Goal: Transaction & Acquisition: Purchase product/service

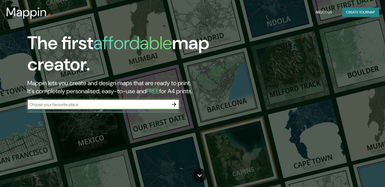
click at [103, 98] on div "The first affordable map creator. Mappin lets you create and design maps that a…" at bounding box center [123, 73] width 231 height 82
click at [104, 102] on input "text" at bounding box center [98, 105] width 142 height 6
drag, startPoint x: 96, startPoint y: 89, endPoint x: 97, endPoint y: 92, distance: 3.2
click at [97, 91] on h2 "Mappin lets you create and design maps that are ready to print. It's completely…" at bounding box center [123, 87] width 193 height 16
click at [98, 106] on input "text" at bounding box center [98, 105] width 142 height 6
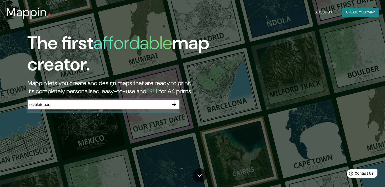
type input "otzolotepec"
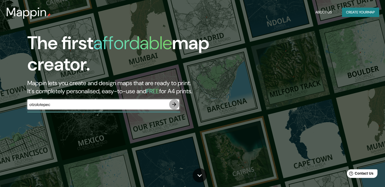
click at [173, 105] on icon "button" at bounding box center [174, 104] width 6 height 6
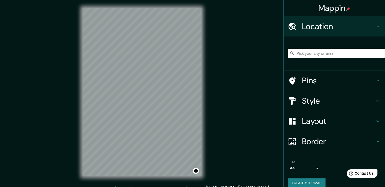
click at [375, 101] on icon at bounding box center [378, 101] width 6 height 6
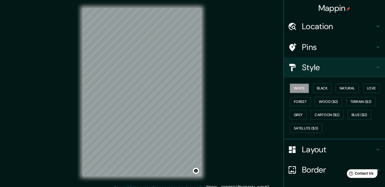
click at [369, 65] on h4 "Style" at bounding box center [338, 67] width 73 height 10
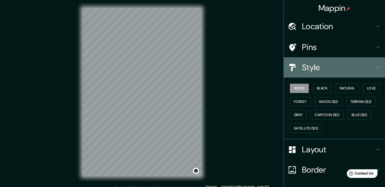
click at [368, 65] on h4 "Style" at bounding box center [338, 67] width 73 height 10
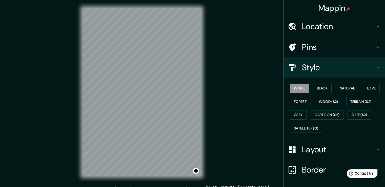
click at [166, 138] on div "© Mapbox © OpenStreetMap Improve this map" at bounding box center [141, 92] width 135 height 184
click at [370, 20] on div "Location" at bounding box center [334, 26] width 101 height 20
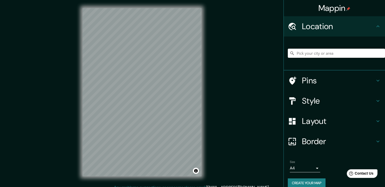
click at [327, 52] on input "Pick your city or area" at bounding box center [336, 53] width 97 height 9
click at [341, 96] on h4 "Style" at bounding box center [338, 101] width 73 height 10
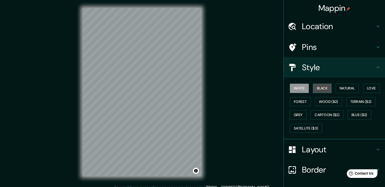
click at [322, 88] on button "Black" at bounding box center [322, 88] width 19 height 9
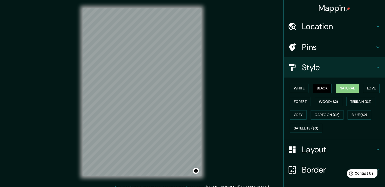
click at [355, 90] on button "Natural" at bounding box center [347, 88] width 23 height 9
click at [379, 88] on div "White Black Natural Love Forest Wood ($2) Terrain ($2) Grey Cartoon ($2) Blue (…" at bounding box center [336, 108] width 97 height 53
click at [373, 87] on button "Love" at bounding box center [371, 88] width 17 height 9
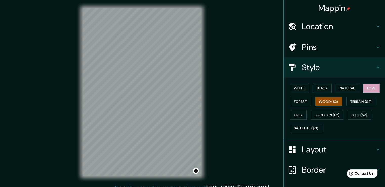
click at [332, 100] on button "Wood ($2)" at bounding box center [328, 101] width 27 height 9
click at [298, 102] on button "Forest" at bounding box center [300, 101] width 21 height 9
click at [328, 103] on button "Wood ($2)" at bounding box center [328, 101] width 27 height 9
click at [367, 102] on button "Terrain ($2)" at bounding box center [360, 101] width 29 height 9
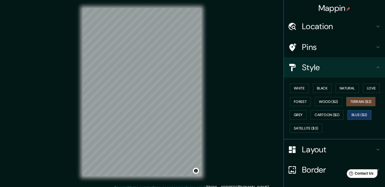
click at [363, 113] on button "Blue ($2)" at bounding box center [360, 114] width 24 height 9
click at [326, 116] on button "Cartoon ($2)" at bounding box center [327, 114] width 33 height 9
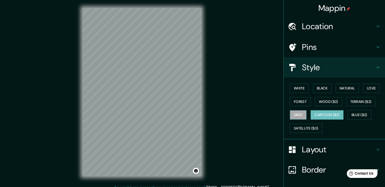
click at [292, 113] on button "Grey" at bounding box center [298, 114] width 17 height 9
click at [297, 128] on button "Satellite ($3)" at bounding box center [306, 128] width 32 height 9
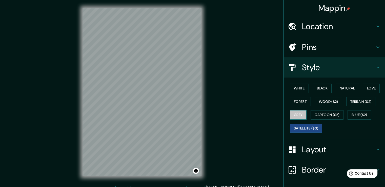
click at [295, 112] on button "Grey" at bounding box center [298, 114] width 17 height 9
click at [314, 88] on button "Black" at bounding box center [322, 88] width 19 height 9
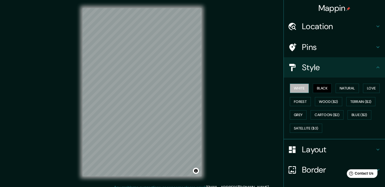
click at [298, 89] on button "White" at bounding box center [299, 88] width 19 height 9
click at [295, 125] on button "Satellite ($3)" at bounding box center [306, 128] width 32 height 9
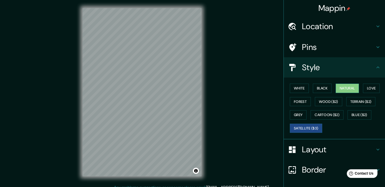
click at [346, 85] on button "Natural" at bounding box center [347, 88] width 23 height 9
click at [373, 88] on button "Love" at bounding box center [371, 88] width 17 height 9
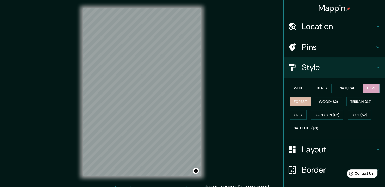
click at [299, 102] on button "Forest" at bounding box center [300, 101] width 21 height 9
click at [297, 113] on button "Grey" at bounding box center [298, 114] width 17 height 9
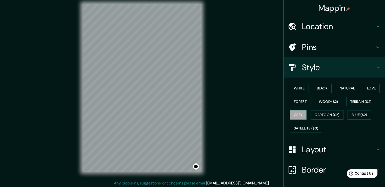
scroll to position [6, 0]
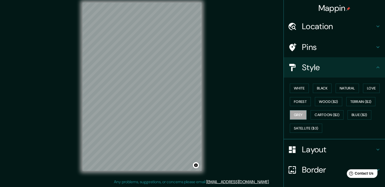
click at [333, 25] on h4 "Location" at bounding box center [338, 26] width 73 height 10
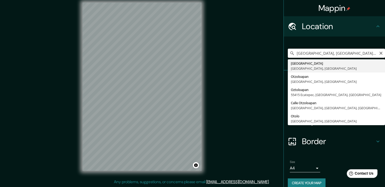
click at [332, 53] on input "[GEOGRAPHIC_DATA], [GEOGRAPHIC_DATA], [GEOGRAPHIC_DATA]" at bounding box center [336, 53] width 97 height 9
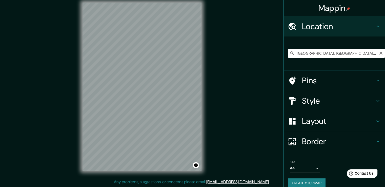
click at [34, 58] on div "Mappin Location Otzolotepec, Estado de México, México Pins Style Layout Border …" at bounding box center [192, 90] width 385 height 192
click at [368, 55] on input "[GEOGRAPHIC_DATA], [GEOGRAPHIC_DATA], [GEOGRAPHIC_DATA]" at bounding box center [336, 53] width 97 height 9
click at [363, 54] on input "[GEOGRAPHIC_DATA], [GEOGRAPHIC_DATA], [GEOGRAPHIC_DATA]" at bounding box center [336, 53] width 97 height 9
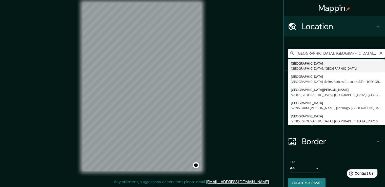
type input "[GEOGRAPHIC_DATA], [GEOGRAPHIC_DATA], [GEOGRAPHIC_DATA]"
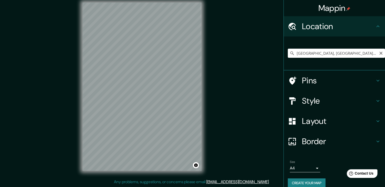
click at [220, 81] on div "Mappin Location Otzolotepec, Estado de México, México Pins Style Layout Border …" at bounding box center [192, 90] width 385 height 192
click at [241, 93] on div "Mappin Location Otzolotepec, Estado de México, México Pins Style Layout Border …" at bounding box center [192, 90] width 385 height 192
click at [134, 182] on div "Mappin Location Otzolotepec, Estado de México, México Pins Style Layout Border …" at bounding box center [192, 90] width 385 height 192
click at [312, 50] on input "Pick your city or area" at bounding box center [336, 53] width 97 height 9
click at [314, 54] on input "Pick your city or area" at bounding box center [336, 53] width 97 height 9
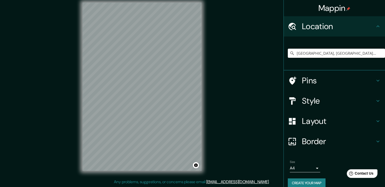
type input "[GEOGRAPHIC_DATA], [GEOGRAPHIC_DATA], [GEOGRAPHIC_DATA]"
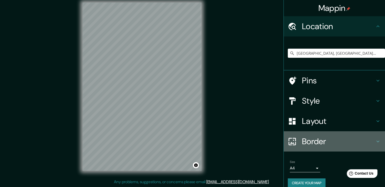
click at [366, 145] on h4 "Border" at bounding box center [338, 141] width 73 height 10
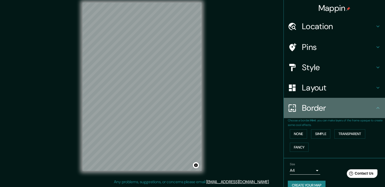
click at [360, 109] on h4 "Border" at bounding box center [338, 108] width 73 height 10
click at [360, 106] on h4 "Border" at bounding box center [338, 108] width 73 height 10
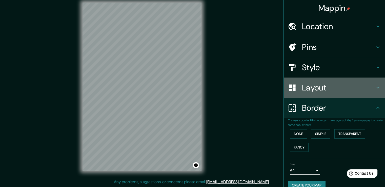
click at [347, 86] on h4 "Layout" at bounding box center [338, 88] width 73 height 10
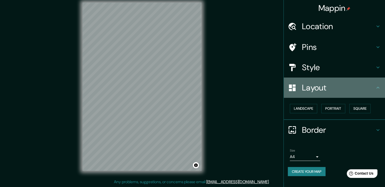
click at [347, 86] on h4 "Layout" at bounding box center [338, 88] width 73 height 10
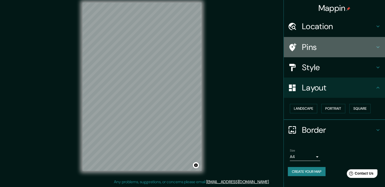
click at [363, 49] on h4 "Pins" at bounding box center [338, 47] width 73 height 10
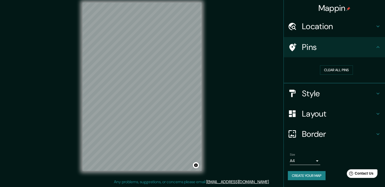
click at [362, 49] on h4 "Pins" at bounding box center [338, 47] width 73 height 10
click at [367, 28] on h4 "Location" at bounding box center [338, 26] width 73 height 10
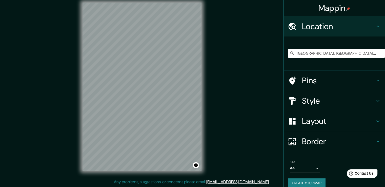
click at [367, 28] on h4 "Location" at bounding box center [338, 26] width 73 height 10
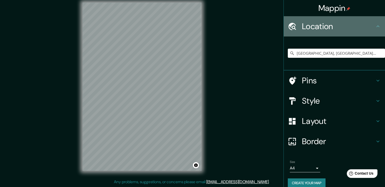
click at [367, 28] on h4 "Location" at bounding box center [338, 26] width 73 height 10
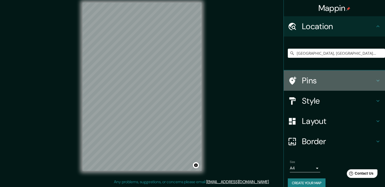
click at [367, 89] on div "Pins" at bounding box center [334, 80] width 101 height 20
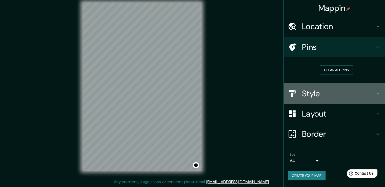
click at [365, 90] on h4 "Style" at bounding box center [338, 93] width 73 height 10
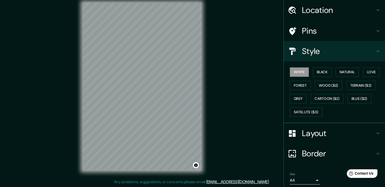
scroll to position [34, 0]
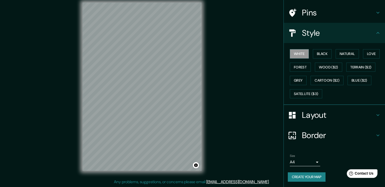
click at [359, 112] on h4 "Layout" at bounding box center [338, 115] width 73 height 10
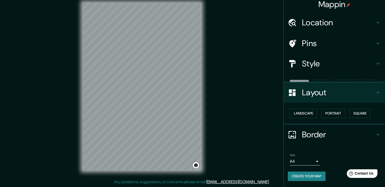
scroll to position [0, 0]
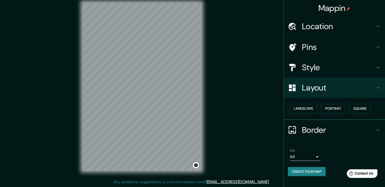
click at [339, 69] on h4 "Style" at bounding box center [338, 67] width 73 height 10
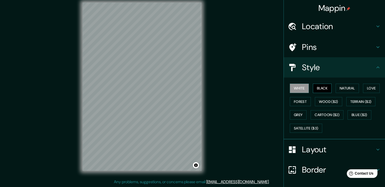
click at [322, 86] on button "Black" at bounding box center [322, 88] width 19 height 9
click at [351, 91] on button "Natural" at bounding box center [347, 88] width 23 height 9
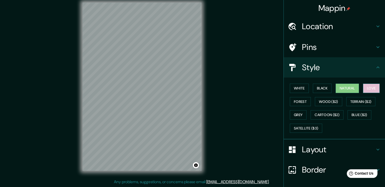
click at [367, 91] on button "Love" at bounding box center [371, 88] width 17 height 9
click at [300, 102] on button "Forest" at bounding box center [300, 101] width 21 height 9
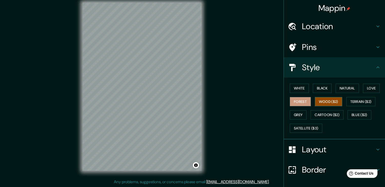
click at [324, 104] on button "Wood ($2)" at bounding box center [328, 101] width 27 height 9
click at [371, 102] on button "Terrain ($2)" at bounding box center [360, 101] width 29 height 9
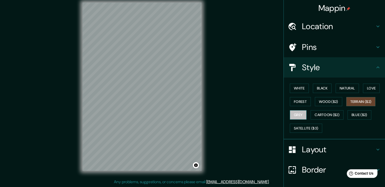
click at [290, 113] on button "Grey" at bounding box center [298, 114] width 17 height 9
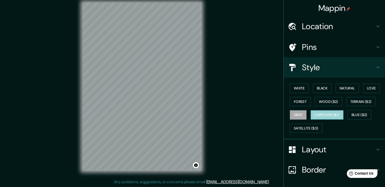
click at [312, 113] on button "Cartoon ($2)" at bounding box center [327, 114] width 33 height 9
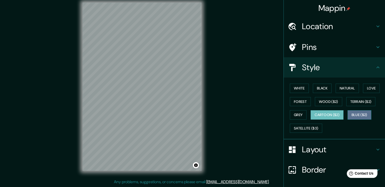
click at [366, 116] on button "Blue ($2)" at bounding box center [360, 114] width 24 height 9
click at [336, 112] on button "Cartoon ($2)" at bounding box center [327, 114] width 33 height 9
click at [304, 127] on button "Satellite ($3)" at bounding box center [306, 128] width 32 height 9
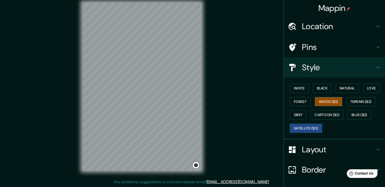
click at [315, 99] on button "Wood ($2)" at bounding box center [328, 101] width 27 height 9
